Goal: Task Accomplishment & Management: Use online tool/utility

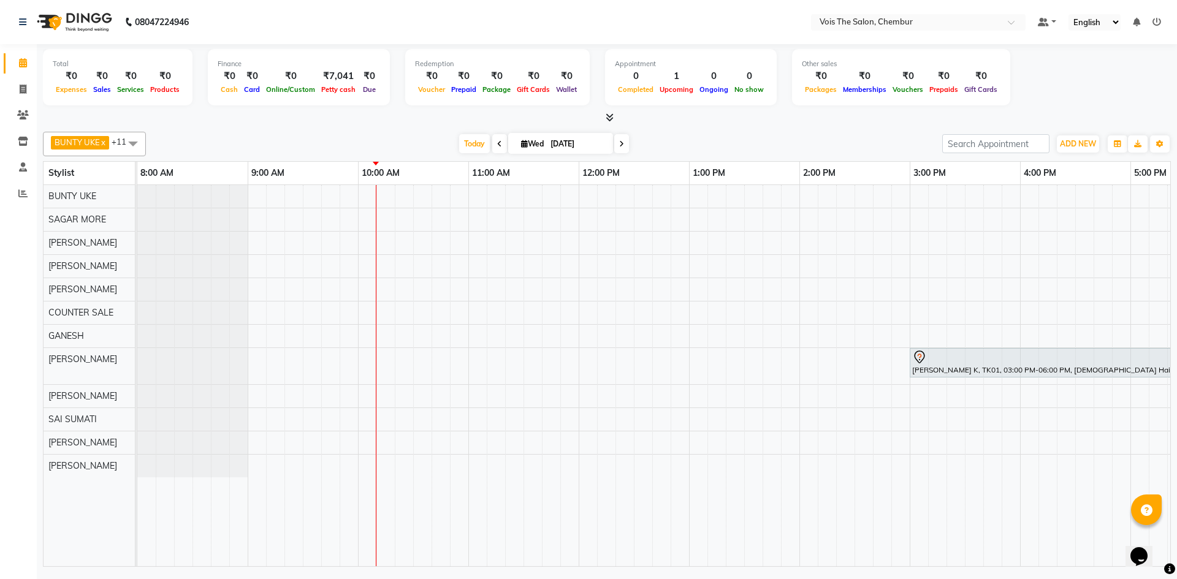
click at [497, 144] on icon at bounding box center [499, 143] width 5 height 7
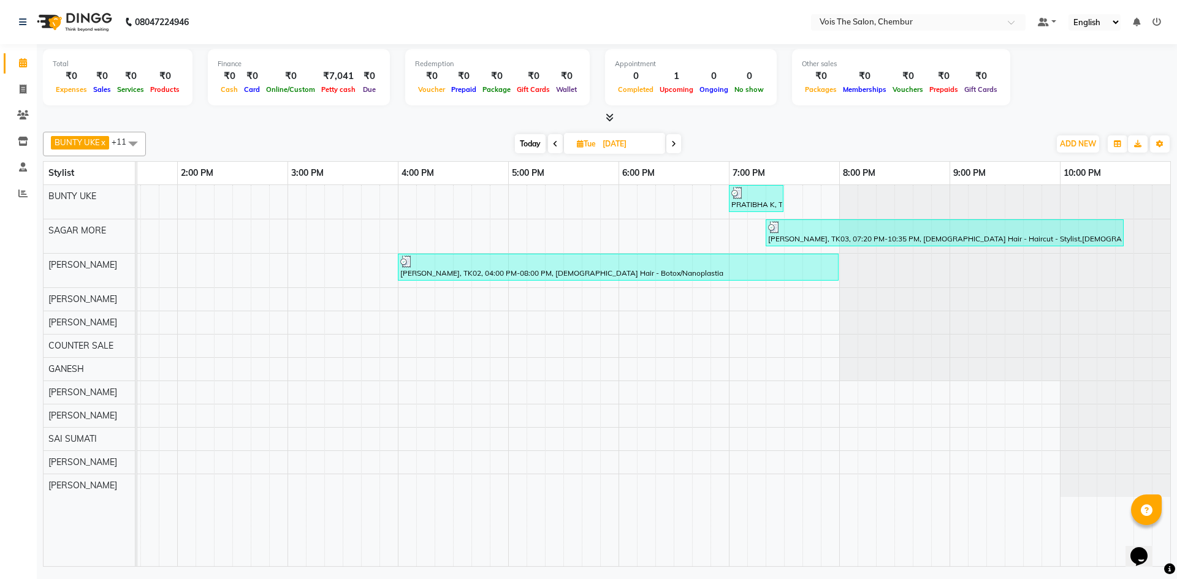
click at [1087, 92] on div "Total ₹0 Expenses ₹0 Sales ₹0 Services ₹0 Products Finance ₹0 Cash ₹0 Card ₹0 O…" at bounding box center [607, 79] width 1128 height 60
click at [524, 140] on span "Today" at bounding box center [530, 143] width 31 height 19
type input "[DATE]"
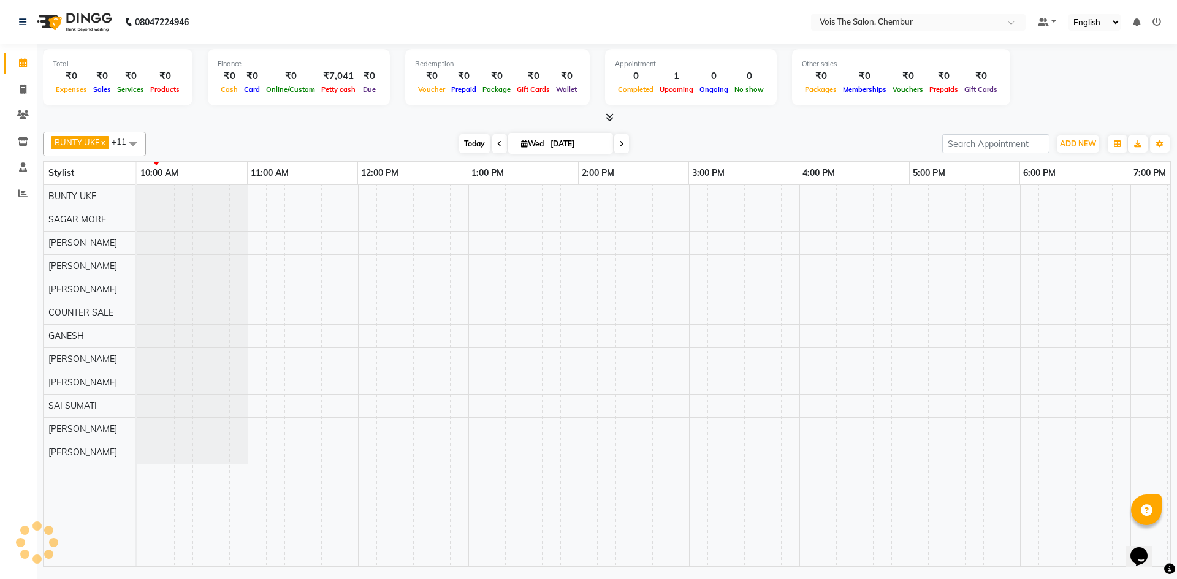
scroll to position [0, 221]
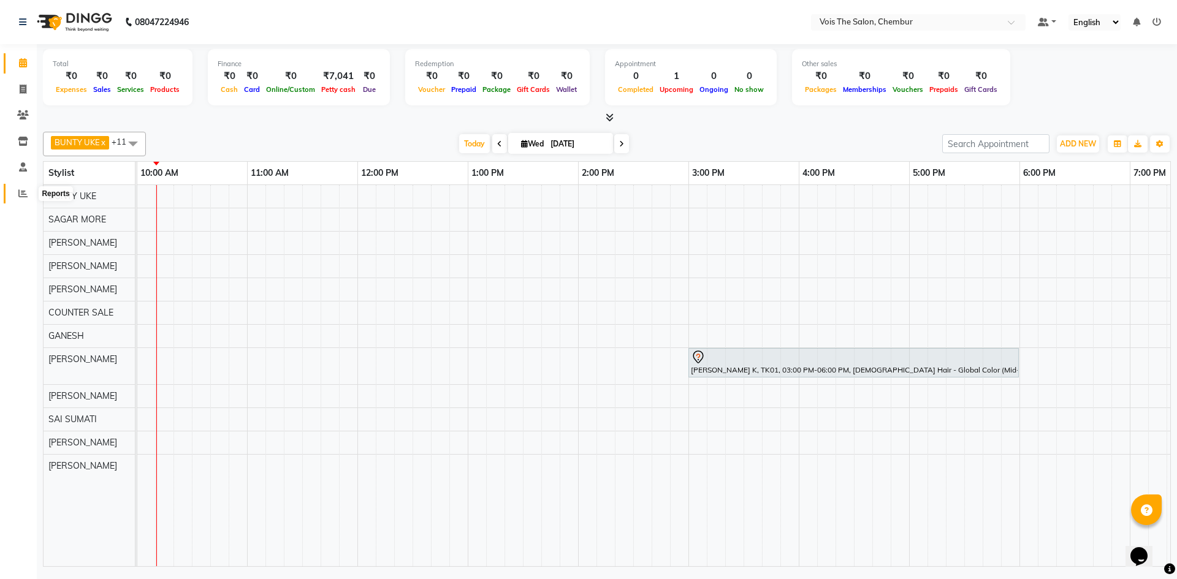
click at [21, 190] on icon at bounding box center [22, 193] width 9 height 9
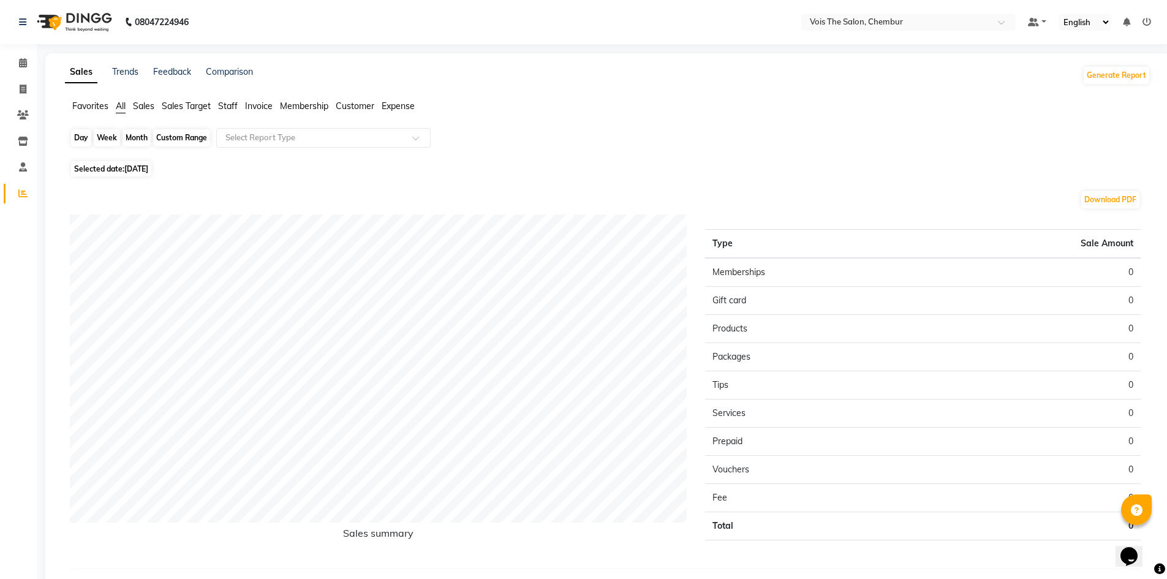
click at [79, 135] on div "Day" at bounding box center [81, 137] width 20 height 17
select select "9"
select select "2025"
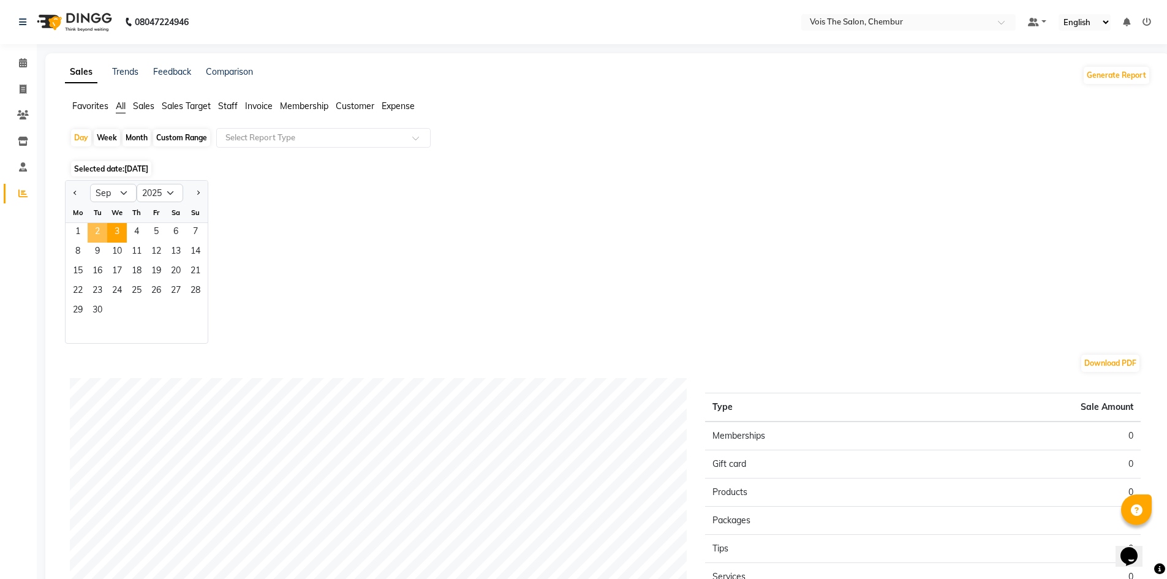
click at [97, 225] on span "2" at bounding box center [98, 233] width 20 height 20
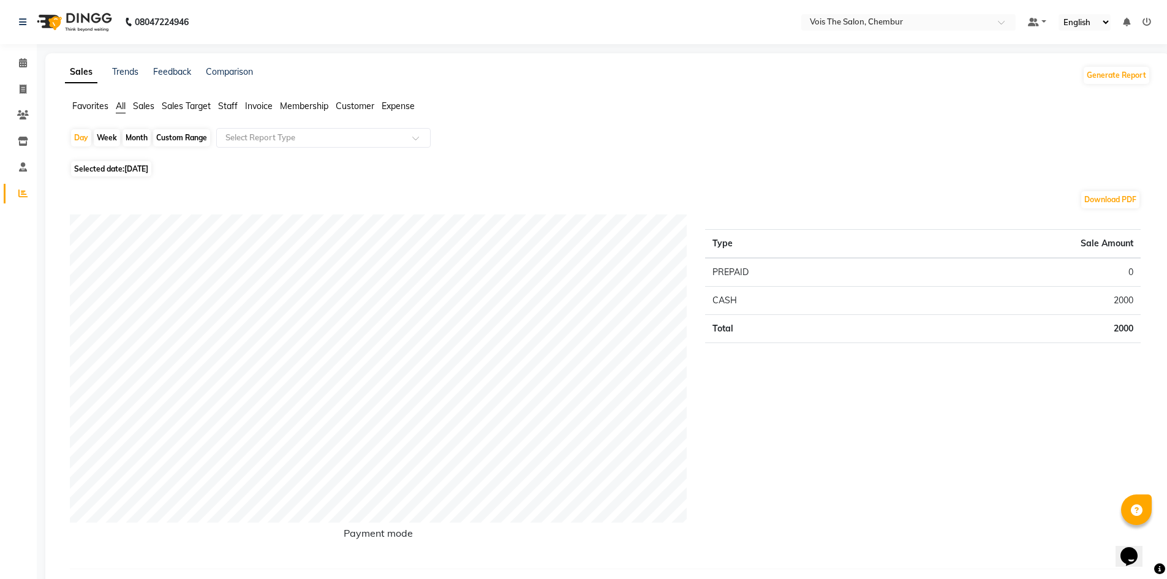
click at [224, 107] on span "Staff" at bounding box center [228, 106] width 20 height 11
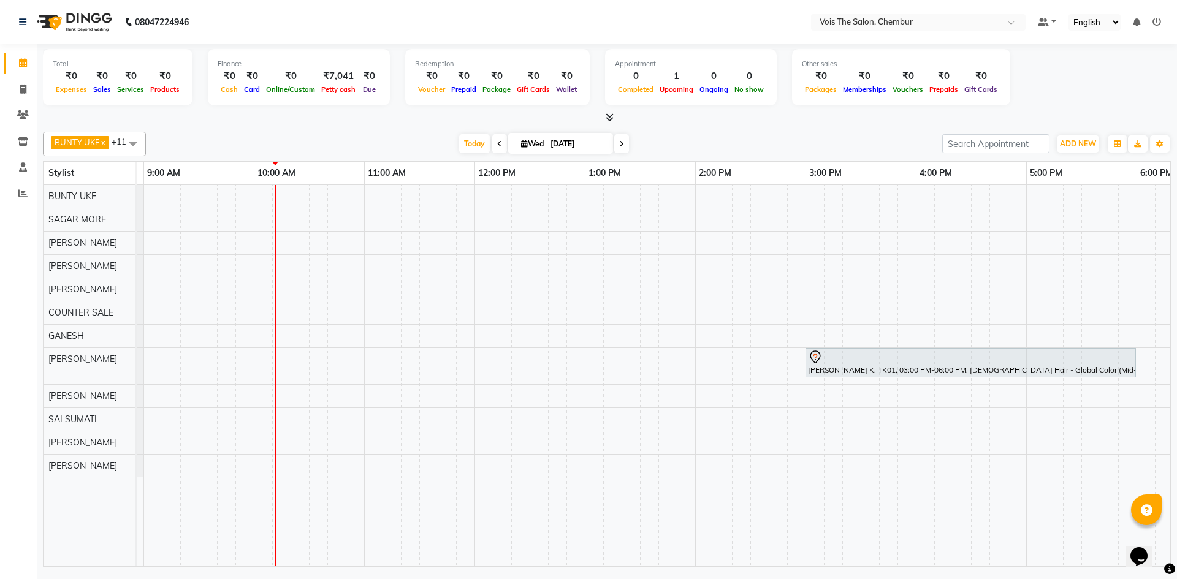
scroll to position [0, 110]
click at [23, 187] on span at bounding box center [22, 194] width 21 height 14
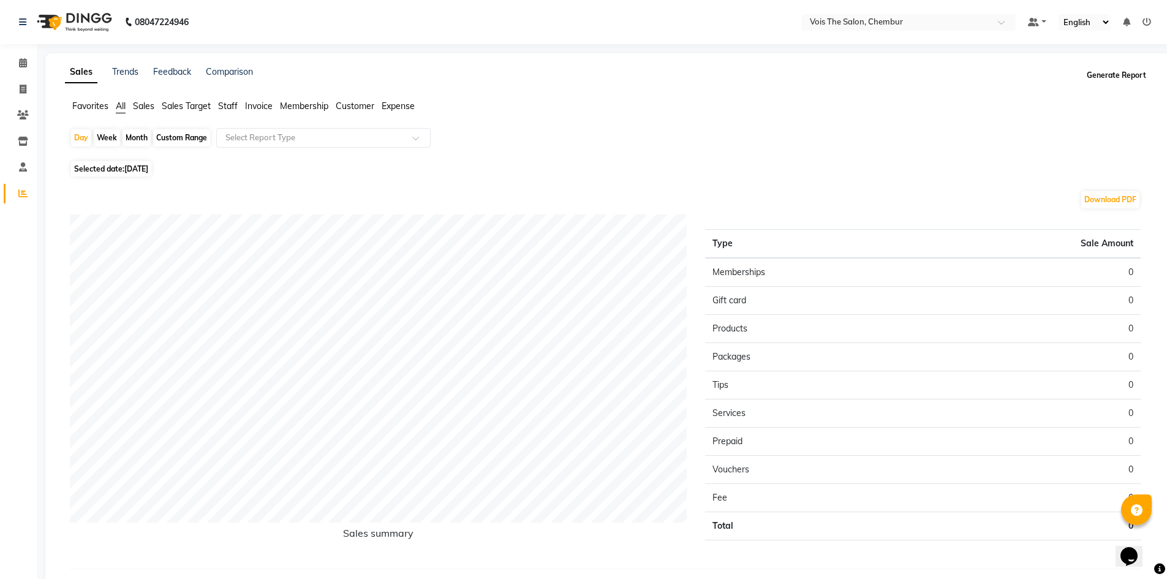
click at [1115, 73] on button "Generate Report" at bounding box center [1117, 75] width 66 height 17
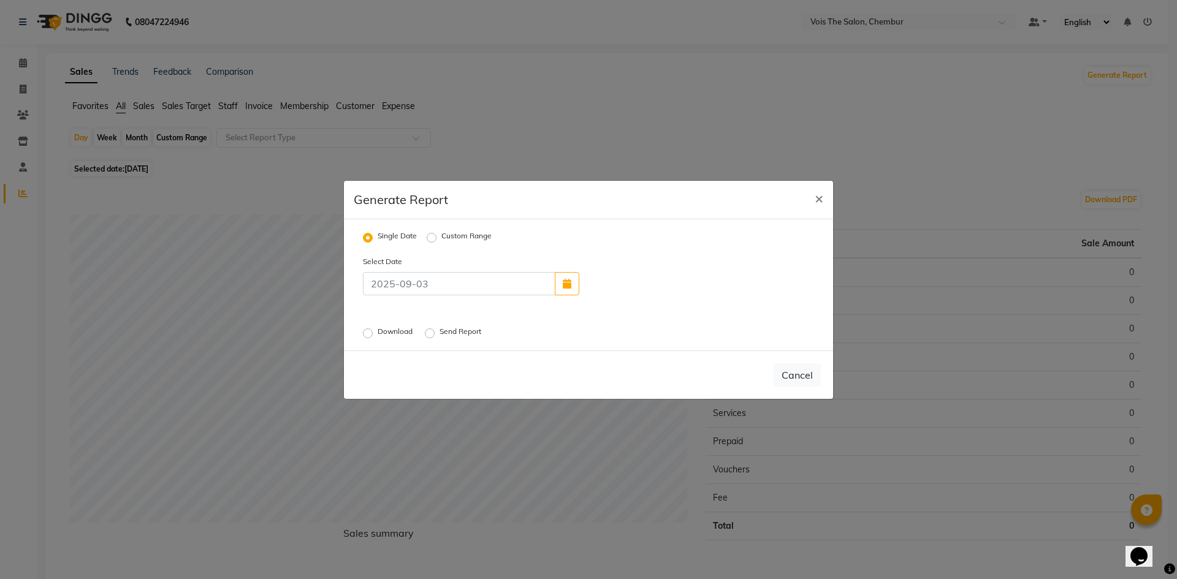
click at [441, 240] on label "Custom Range" at bounding box center [466, 237] width 50 height 15
click at [431, 240] on input "Custom Range" at bounding box center [433, 237] width 9 height 9
radio input "true"
select select "9"
select select "2025"
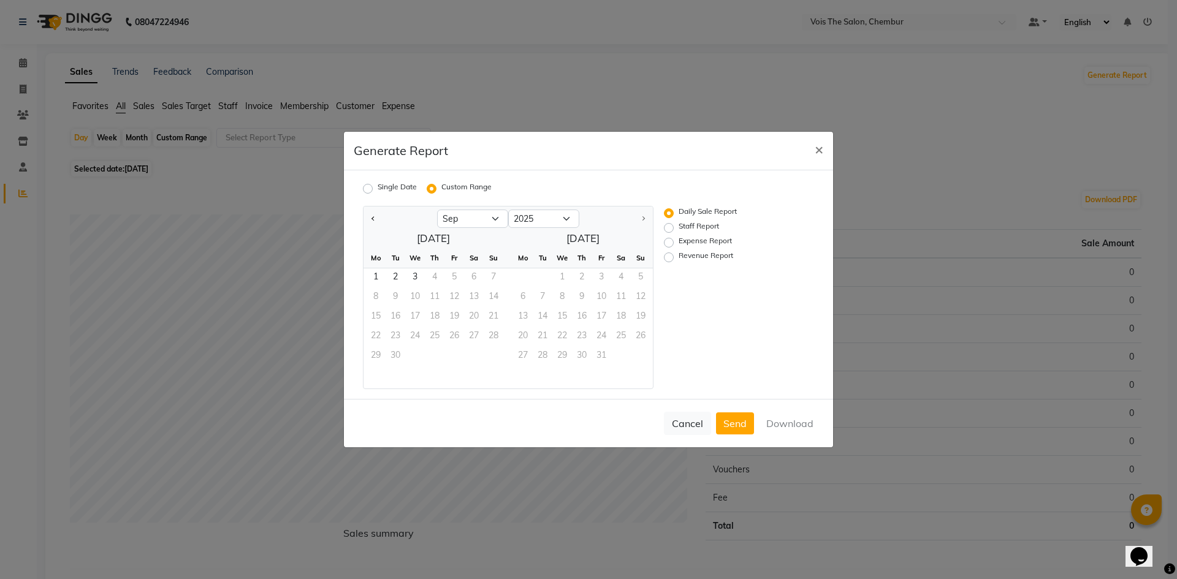
click at [678, 227] on label "Staff Report" at bounding box center [698, 228] width 40 height 15
click at [666, 227] on input "Staff Report" at bounding box center [670, 228] width 9 height 9
radio input "true"
click at [377, 274] on span "1" at bounding box center [376, 278] width 20 height 20
click at [393, 278] on span "2" at bounding box center [395, 278] width 20 height 20
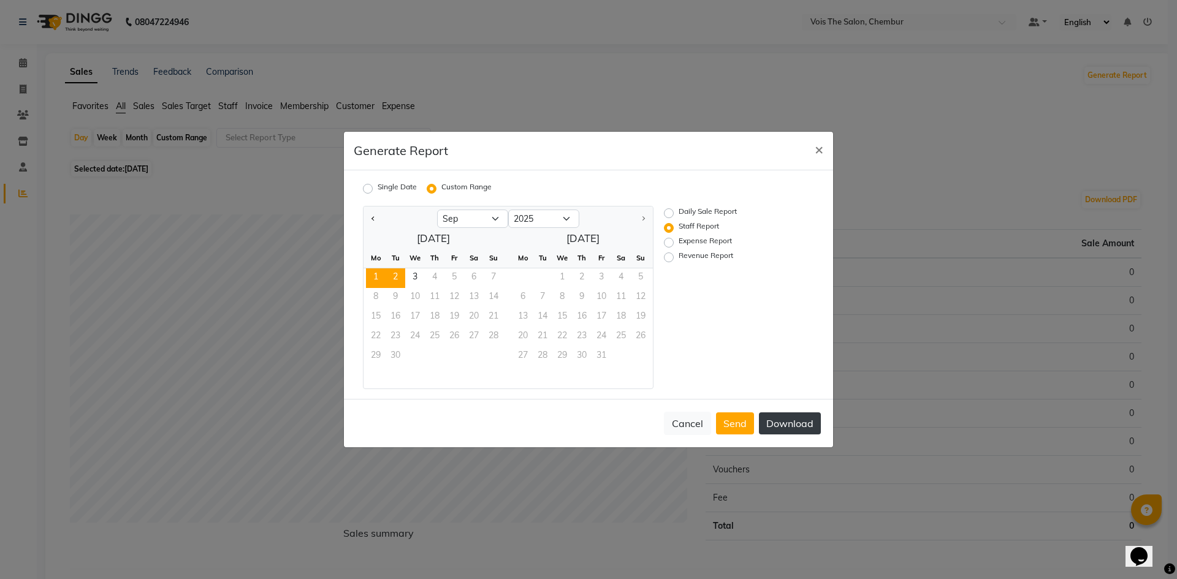
click at [771, 420] on button "Download" at bounding box center [790, 423] width 62 height 22
click at [818, 151] on span "×" at bounding box center [818, 149] width 9 height 18
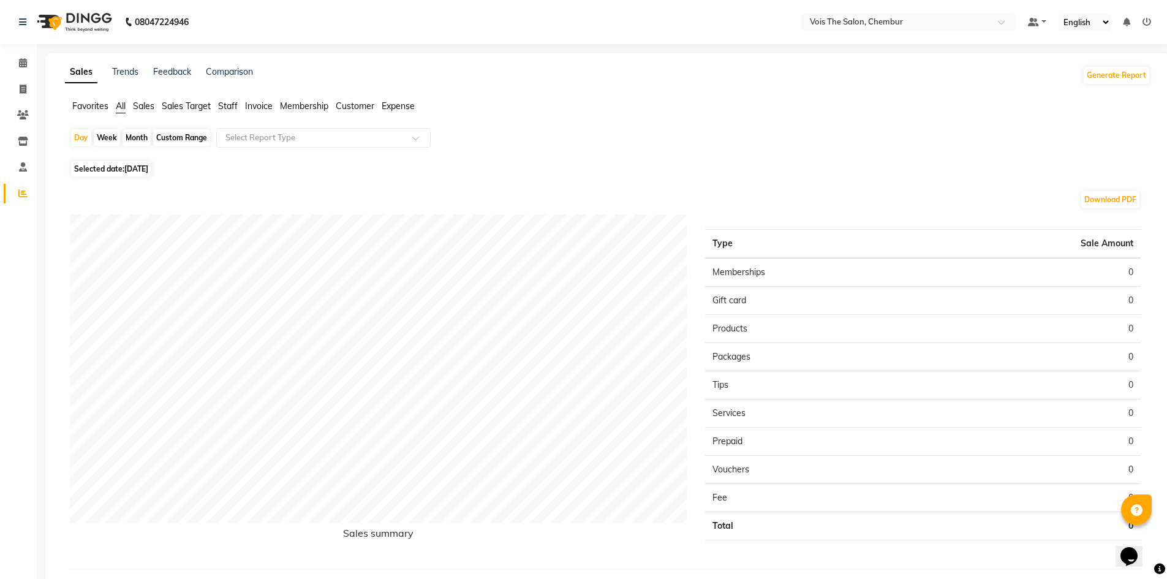
click at [83, 17] on img at bounding box center [73, 22] width 84 height 34
